Goal: Find specific page/section: Find specific page/section

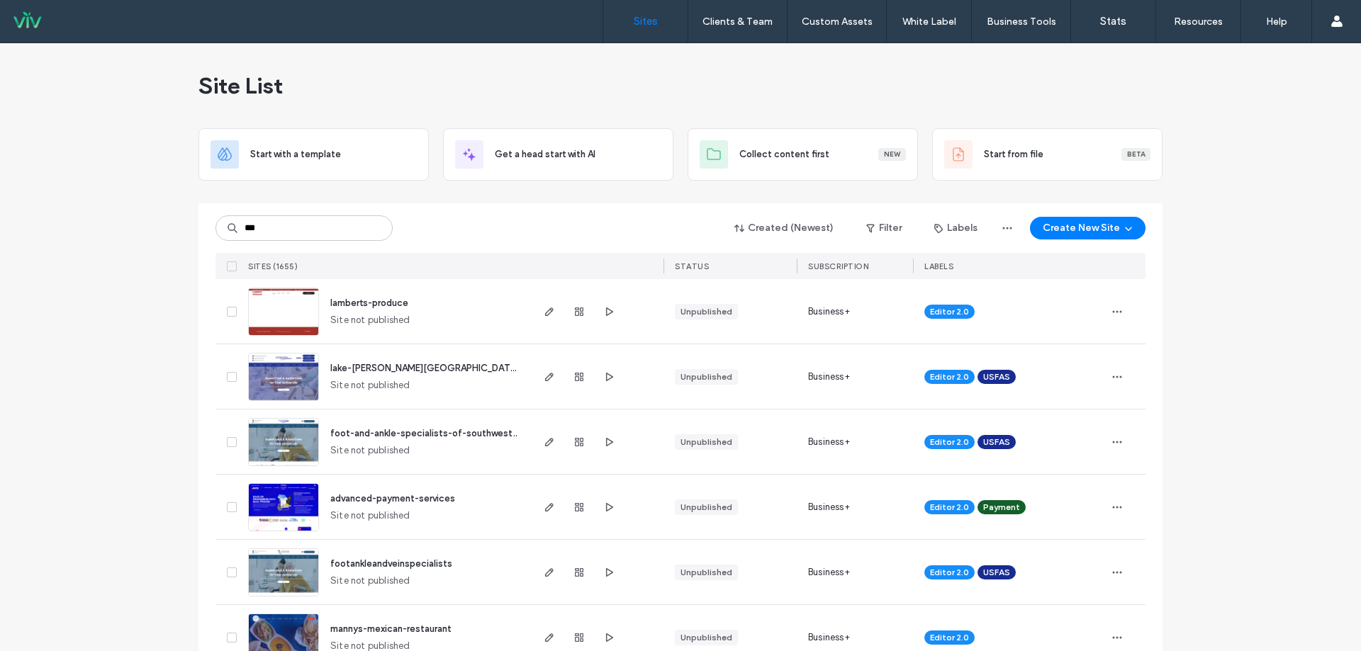
type input "***"
click at [293, 218] on input at bounding box center [303, 228] width 177 height 26
